Goal: Register for event/course

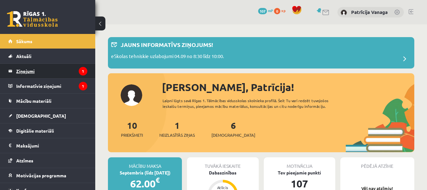
click at [68, 66] on legend "Ziņojumi 1" at bounding box center [51, 71] width 71 height 15
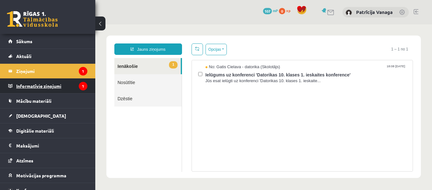
click at [69, 86] on legend "Informatīvie ziņojumi 1" at bounding box center [51, 86] width 71 height 15
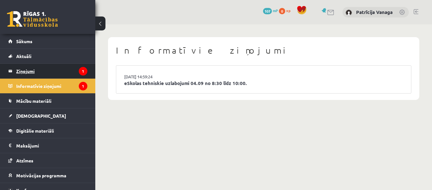
click at [33, 67] on legend "Ziņojumi 1" at bounding box center [51, 71] width 71 height 15
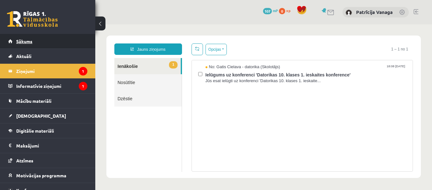
click at [31, 39] on span "Sākums" at bounding box center [24, 41] width 16 height 6
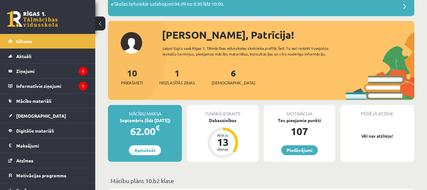
scroll to position [64, 0]
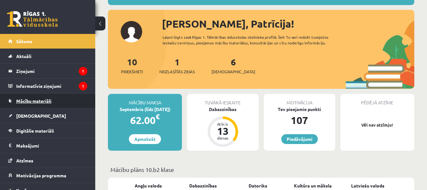
click at [53, 103] on link "Mācību materiāli" at bounding box center [47, 101] width 79 height 15
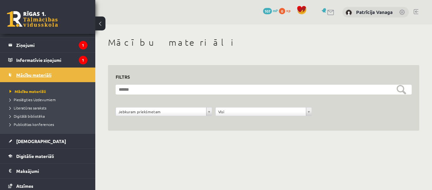
scroll to position [64, 0]
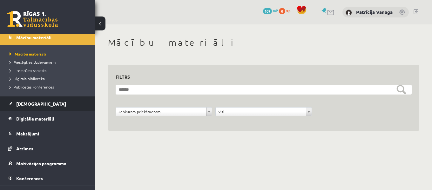
click at [51, 105] on link "[DEMOGRAPHIC_DATA]" at bounding box center [47, 104] width 79 height 15
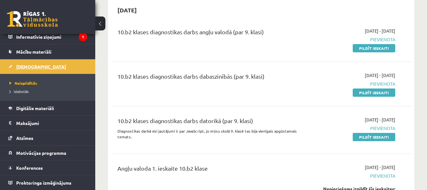
scroll to position [64, 0]
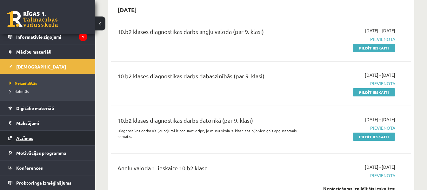
click at [50, 142] on link "Atzīmes" at bounding box center [47, 138] width 79 height 15
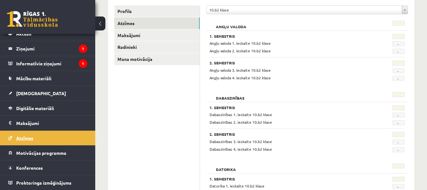
scroll to position [95, 0]
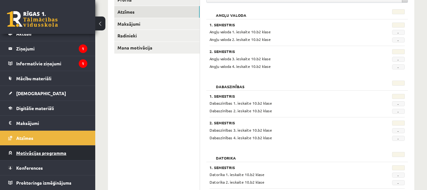
click at [48, 156] on link "Motivācijas programma" at bounding box center [47, 153] width 79 height 15
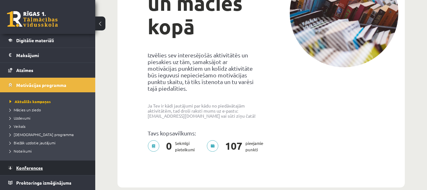
click at [45, 165] on link "Konferences" at bounding box center [47, 168] width 79 height 15
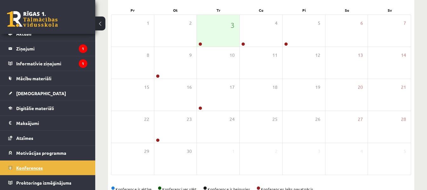
scroll to position [23, 0]
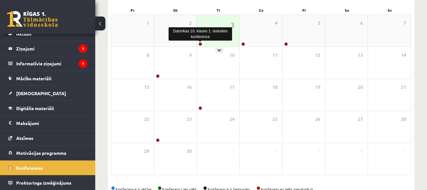
click at [201, 44] on link at bounding box center [200, 44] width 4 height 4
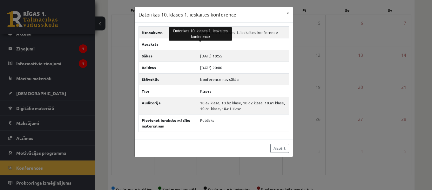
click at [59, 44] on div "Datorikas 10. klases 1. ieskaites konference × Nosaukums Datorikas 10. klases 1…" at bounding box center [216, 95] width 432 height 190
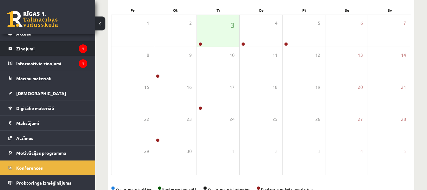
click at [60, 45] on legend "Ziņojumi 1" at bounding box center [51, 48] width 71 height 15
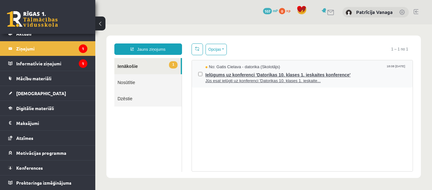
click at [217, 72] on span "Ielūgums uz konferenci 'Datorikas 10. klases 1. ieskaites konference'" at bounding box center [305, 74] width 201 height 8
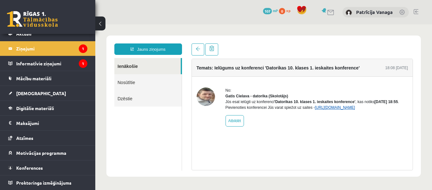
click at [332, 110] on link "[URL][DOMAIN_NAME]" at bounding box center [335, 107] width 40 height 4
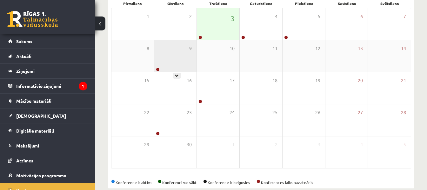
scroll to position [127, 0]
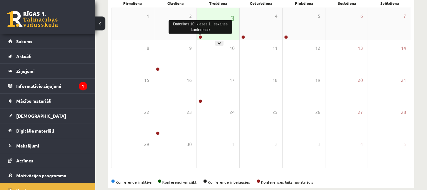
click at [201, 36] on link at bounding box center [200, 37] width 4 height 4
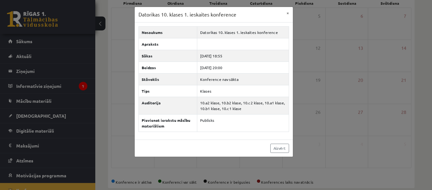
click at [338, 88] on div "Datorikas 10. klases 1. ieskaites konference × Nosaukums Datorikas 10. klases 1…" at bounding box center [216, 95] width 432 height 190
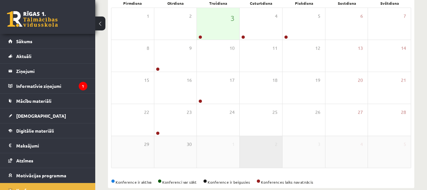
scroll to position [138, 0]
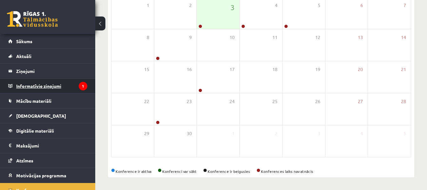
click at [53, 88] on legend "Informatīvie ziņojumi 1" at bounding box center [51, 86] width 71 height 15
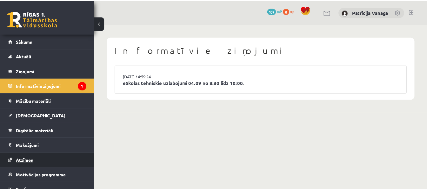
scroll to position [23, 0]
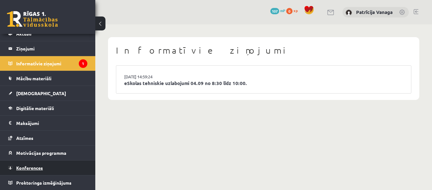
click at [62, 166] on link "Konferences" at bounding box center [47, 168] width 79 height 15
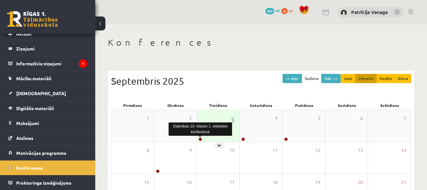
click at [199, 140] on link at bounding box center [200, 140] width 4 height 4
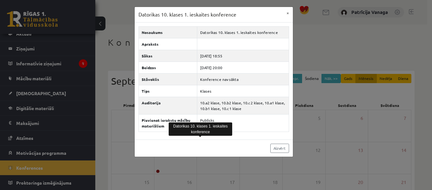
click at [351, 98] on div "Datorikas 10. klases 1. ieskaites konference × Nosaukums Datorikas 10. klases 1…" at bounding box center [216, 95] width 432 height 190
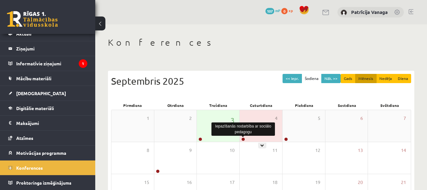
click at [243, 139] on link at bounding box center [243, 140] width 4 height 4
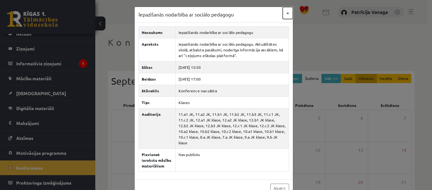
click at [285, 14] on button "×" at bounding box center [288, 13] width 10 height 12
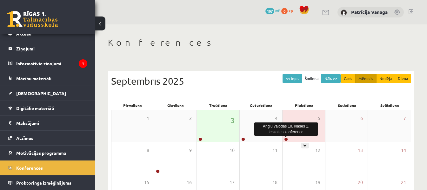
click at [286, 140] on link at bounding box center [286, 140] width 4 height 4
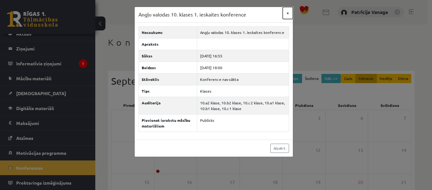
click at [287, 12] on button "×" at bounding box center [288, 13] width 10 height 12
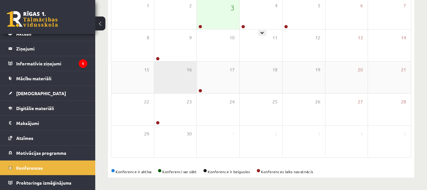
scroll to position [113, 0]
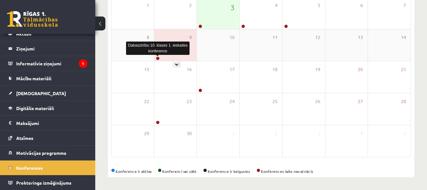
click at [156, 58] on link at bounding box center [158, 59] width 4 height 4
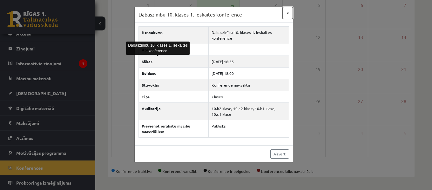
click at [286, 11] on button "×" at bounding box center [288, 13] width 10 height 12
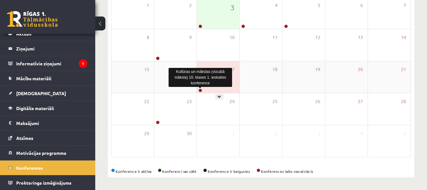
click at [199, 90] on link at bounding box center [200, 91] width 4 height 4
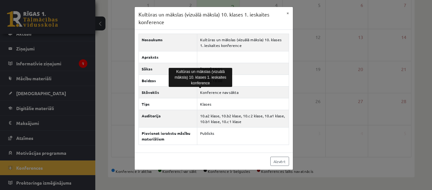
click at [57, 87] on div "Kultūras un mākslas (vizuālā māksla) 10. klases 1. ieskaites konference × Nosau…" at bounding box center [216, 95] width 432 height 190
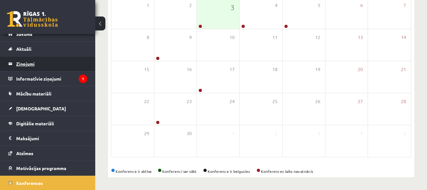
scroll to position [0, 0]
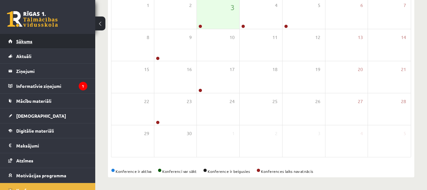
click at [55, 45] on link "Sākums" at bounding box center [47, 41] width 79 height 15
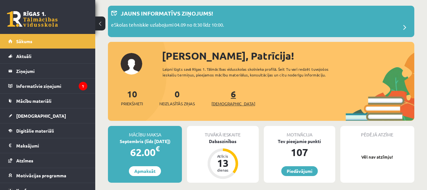
scroll to position [32, 0]
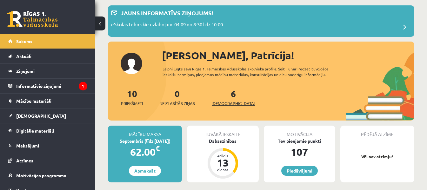
click at [224, 89] on link "6 Ieskaites" at bounding box center [234, 97] width 44 height 19
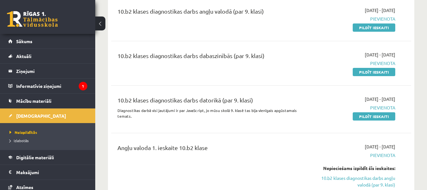
scroll to position [95, 0]
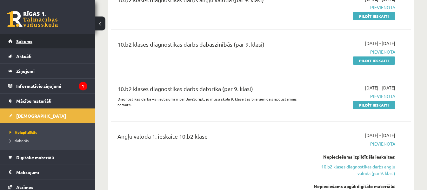
click at [46, 41] on link "Sākums" at bounding box center [47, 41] width 79 height 15
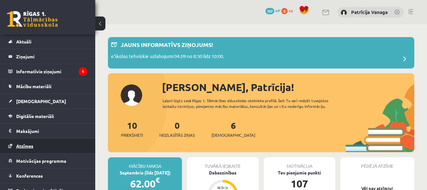
scroll to position [23, 0]
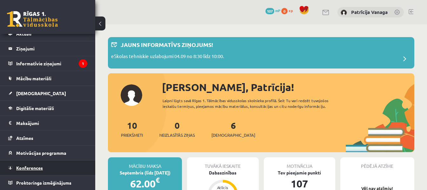
click at [36, 167] on span "Konferences" at bounding box center [29, 168] width 27 height 6
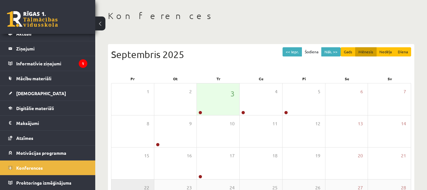
scroll to position [64, 0]
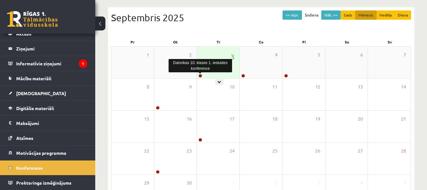
click at [200, 74] on link at bounding box center [200, 76] width 4 height 4
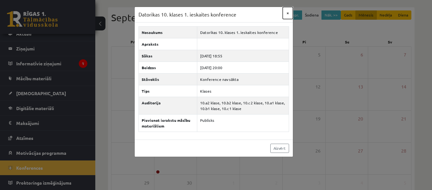
click at [288, 11] on button "×" at bounding box center [288, 13] width 10 height 12
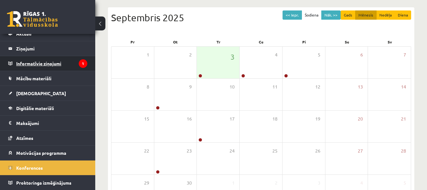
click at [45, 61] on legend "Informatīvie ziņojumi 1" at bounding box center [51, 63] width 71 height 15
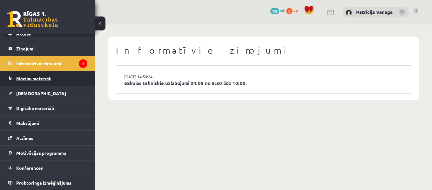
click at [42, 80] on span "Mācību materiāli" at bounding box center [33, 79] width 35 height 6
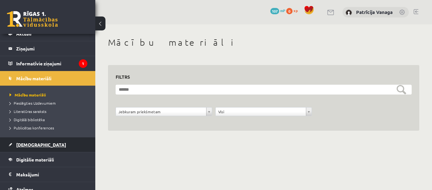
click at [49, 145] on link "[DEMOGRAPHIC_DATA]" at bounding box center [47, 145] width 79 height 15
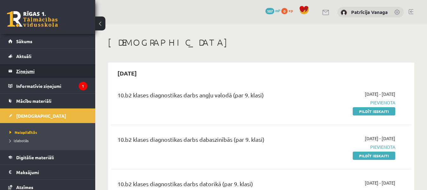
click at [47, 68] on legend "Ziņojumi 0" at bounding box center [51, 71] width 71 height 15
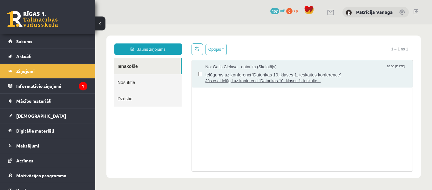
click at [232, 76] on span "Ielūgums uz konferenci 'Datorikas 10. klases 1. ieskaites konference'" at bounding box center [305, 74] width 201 height 8
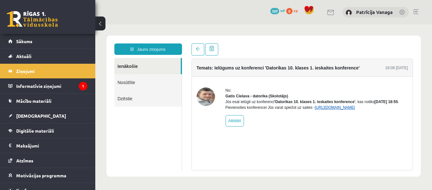
click at [330, 110] on link "[URL][DOMAIN_NAME]" at bounding box center [335, 107] width 40 height 4
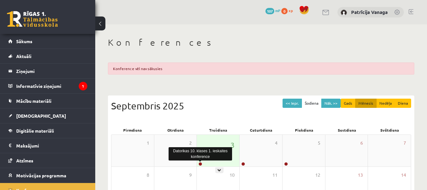
click at [201, 164] on link at bounding box center [200, 164] width 4 height 4
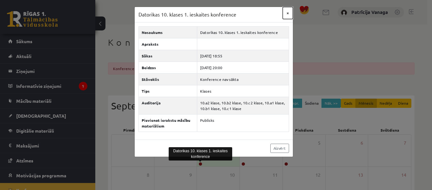
click at [288, 10] on button "×" at bounding box center [288, 13] width 10 height 12
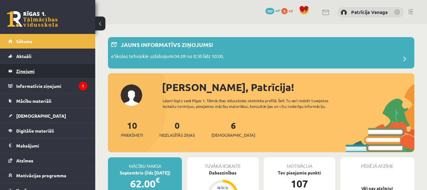
click at [43, 67] on legend "Ziņojumi 0" at bounding box center [51, 71] width 71 height 15
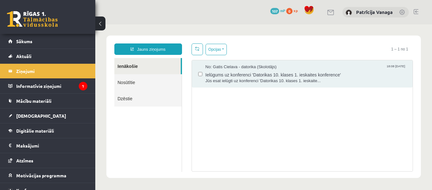
click at [270, 87] on div "No: [PERSON_NAME] - datorika (Skolotājs) 18:08 [DATE] Ielūgums uz konferenci 'D…" at bounding box center [302, 73] width 221 height 27
click at [275, 78] on span "Jūs esat ielūgti uz konferenci 'Datorikas 10. klases 1. ieskaite..." at bounding box center [305, 81] width 201 height 6
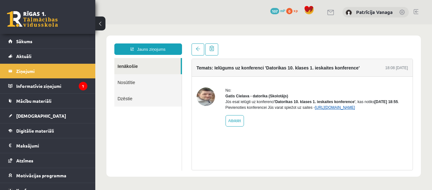
click at [355, 110] on link "[URL][DOMAIN_NAME]" at bounding box center [335, 107] width 40 height 4
